Goal: Use online tool/utility: Utilize a website feature to perform a specific function

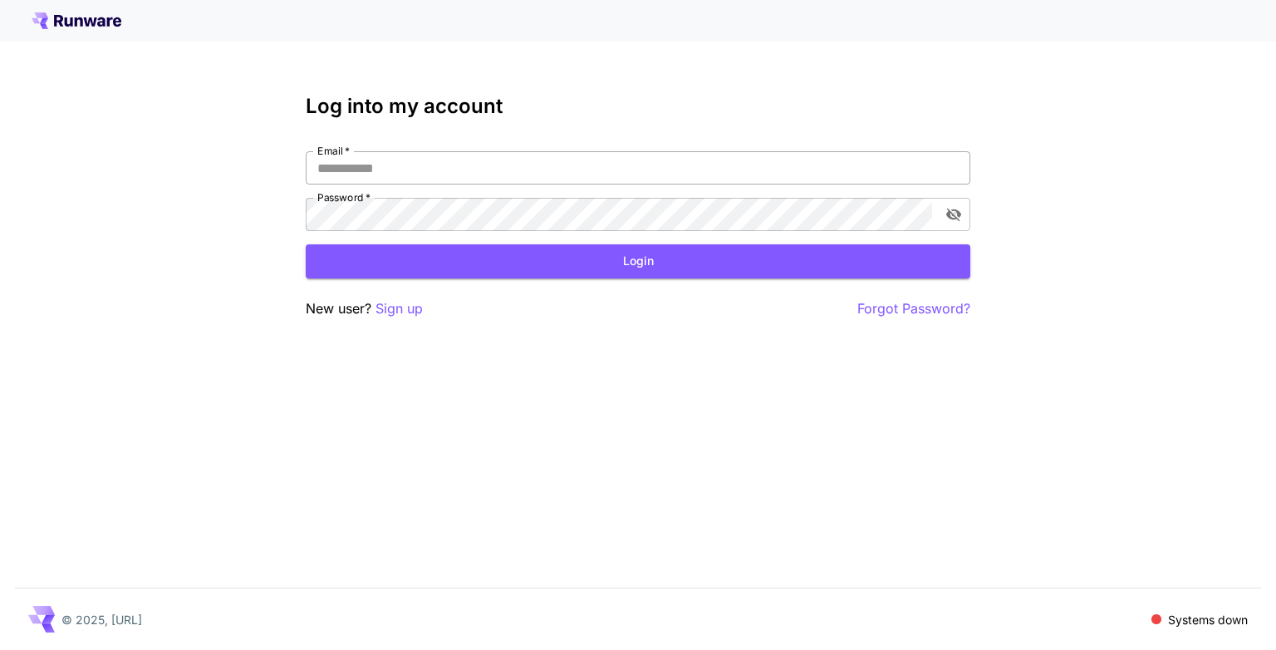
click at [432, 173] on input "Email   *" at bounding box center [638, 167] width 665 height 33
type input "**********"
click at [462, 276] on button "Login" at bounding box center [638, 261] width 665 height 34
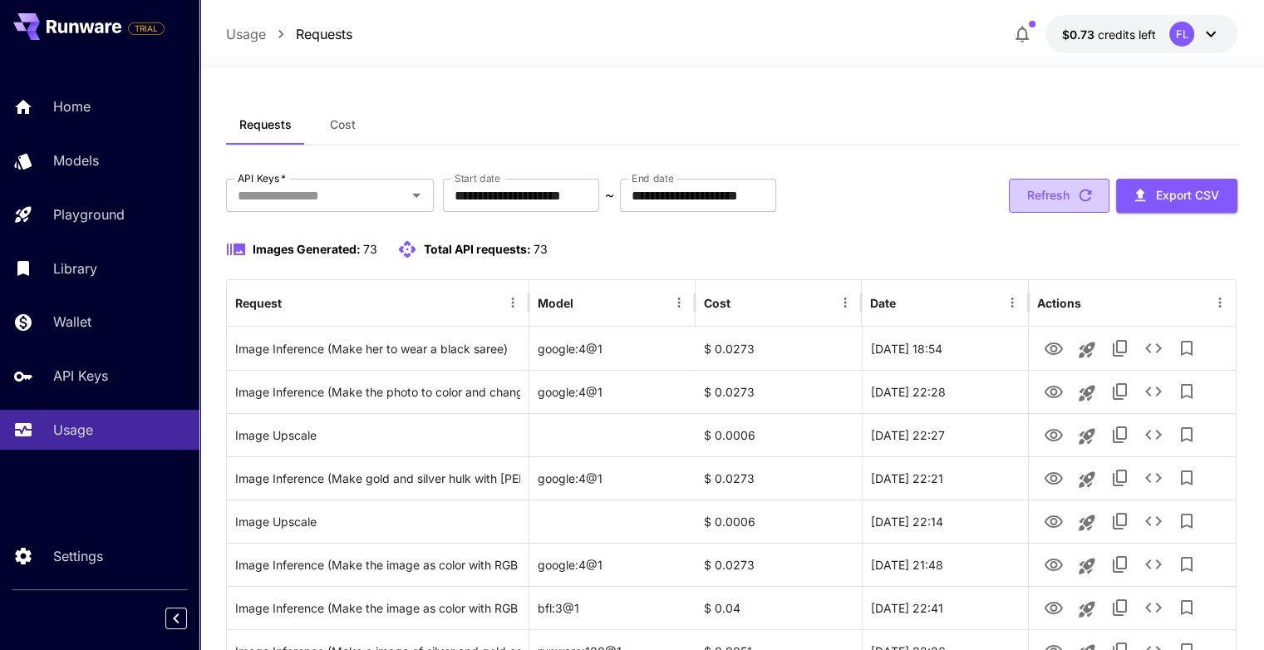
click at [1062, 204] on button "Refresh" at bounding box center [1059, 196] width 101 height 34
click at [1050, 201] on button "Refresh" at bounding box center [1059, 196] width 101 height 34
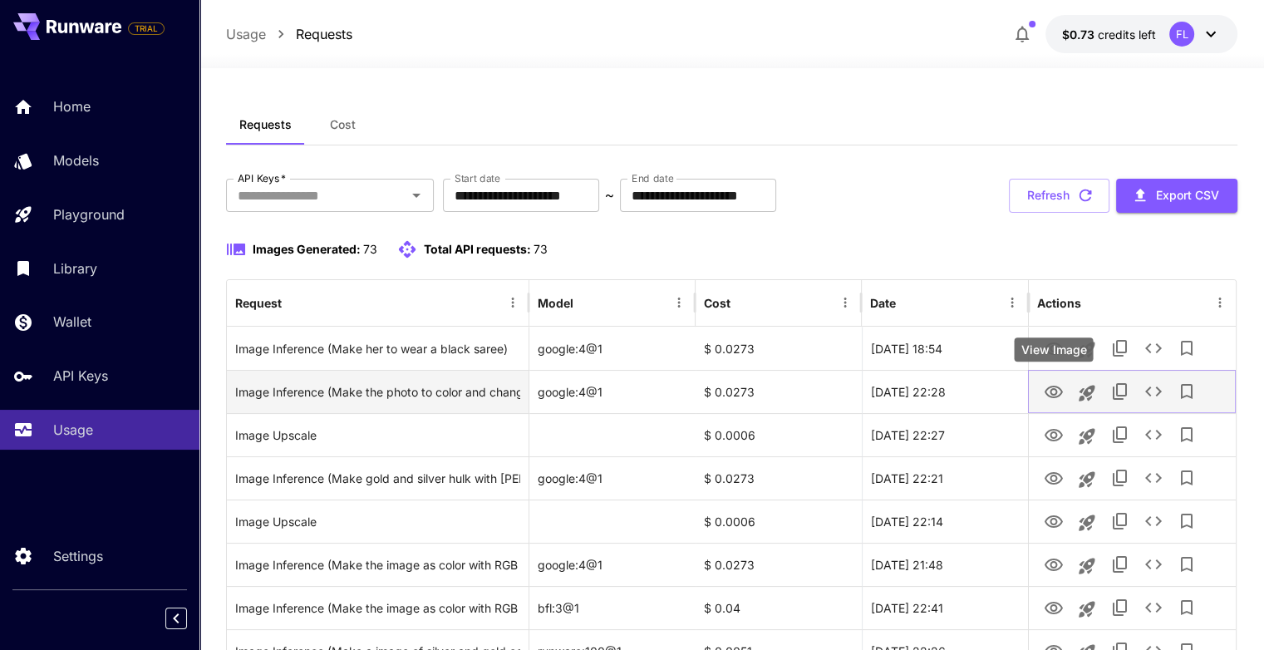
click at [1057, 393] on icon "View Image" at bounding box center [1053, 392] width 20 height 20
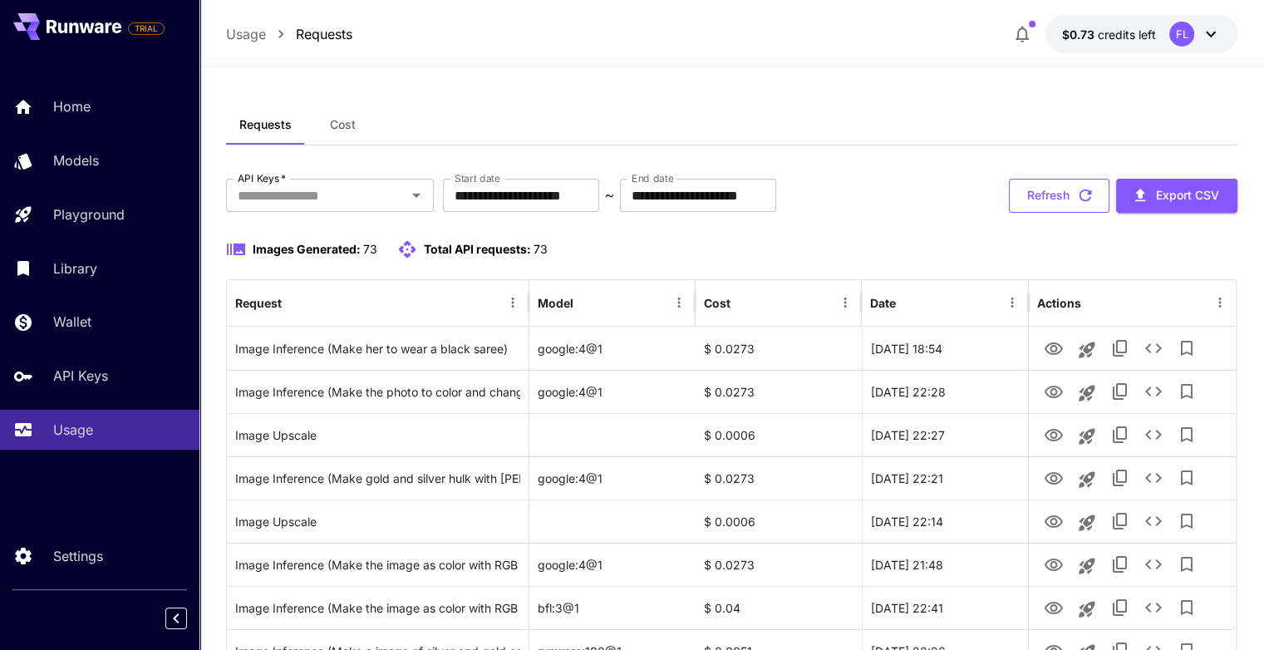
click at [1048, 179] on button "Refresh" at bounding box center [1059, 196] width 101 height 34
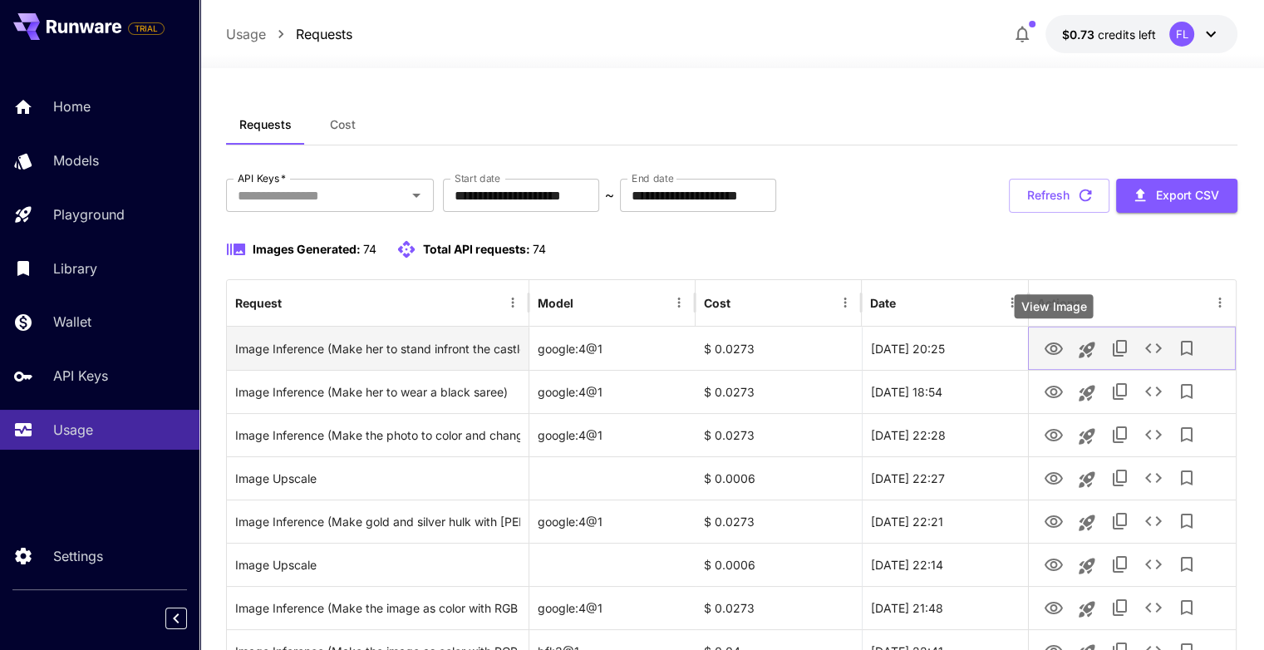
drag, startPoint x: 1050, startPoint y: 354, endPoint x: 1050, endPoint y: 339, distance: 15.0
click at [1051, 355] on icon "View Image" at bounding box center [1053, 349] width 20 height 20
